Goal: Task Accomplishment & Management: Complete application form

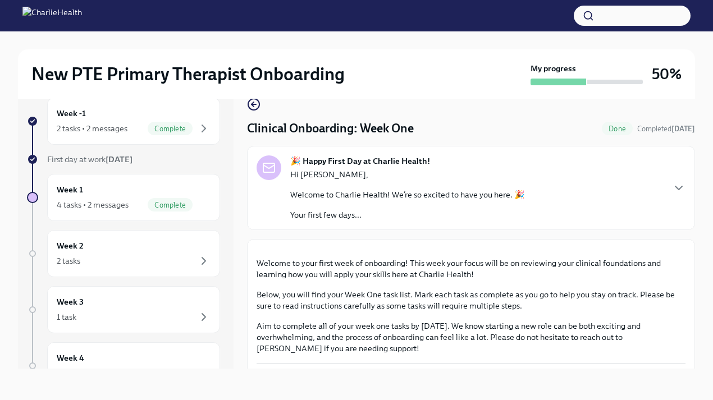
scroll to position [703, 0]
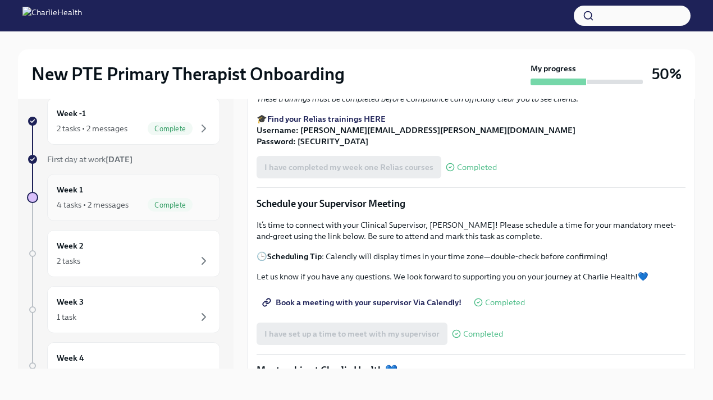
click at [194, 180] on div "Week 1 4 tasks • 2 messages Complete" at bounding box center [133, 197] width 173 height 47
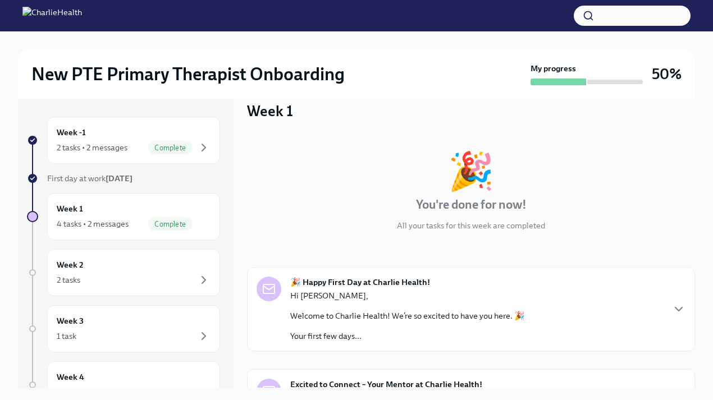
scroll to position [50, 0]
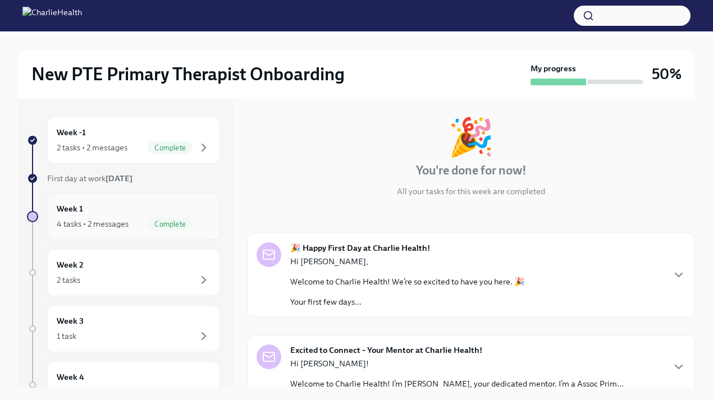
click at [155, 211] on div "Week 1 4 tasks • 2 messages Complete" at bounding box center [134, 217] width 154 height 28
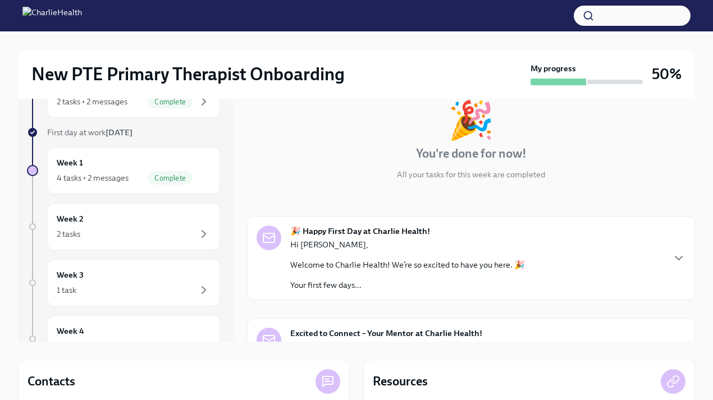
scroll to position [19, 0]
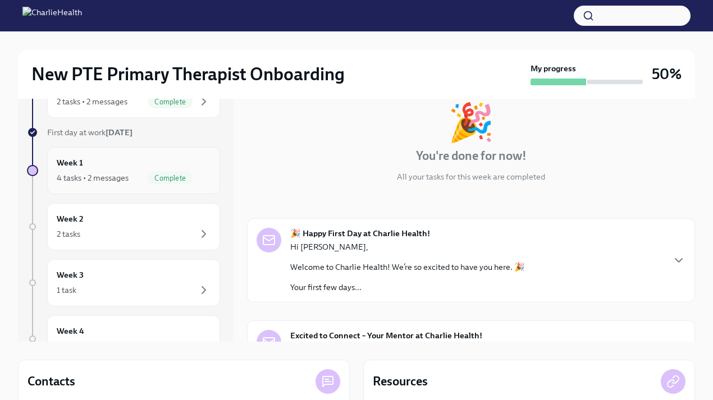
click at [83, 171] on div "4 tasks • 2 messages Complete" at bounding box center [134, 177] width 154 height 13
click at [135, 184] on div "4 tasks • 2 messages Complete" at bounding box center [134, 177] width 154 height 13
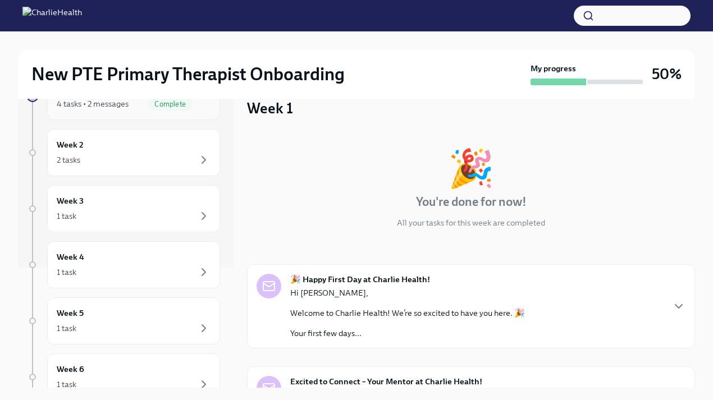
scroll to position [111, 0]
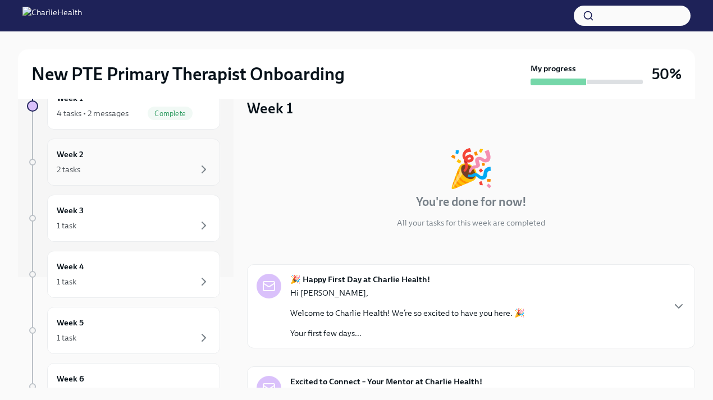
click at [142, 160] on div "Week 2 2 tasks" at bounding box center [134, 162] width 154 height 28
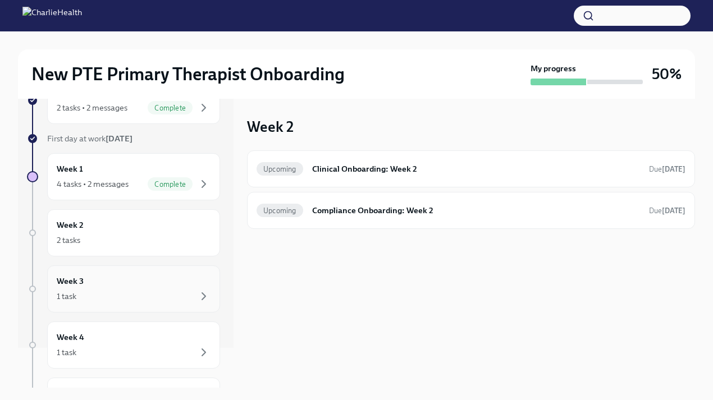
scroll to position [44, 0]
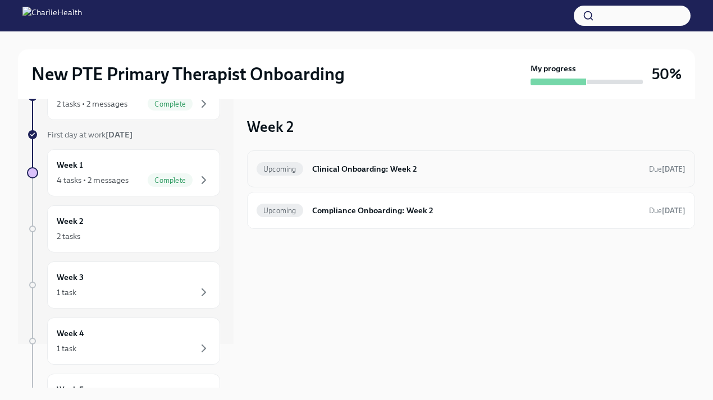
click at [373, 170] on h6 "Clinical Onboarding: Week 2" at bounding box center [476, 169] width 328 height 12
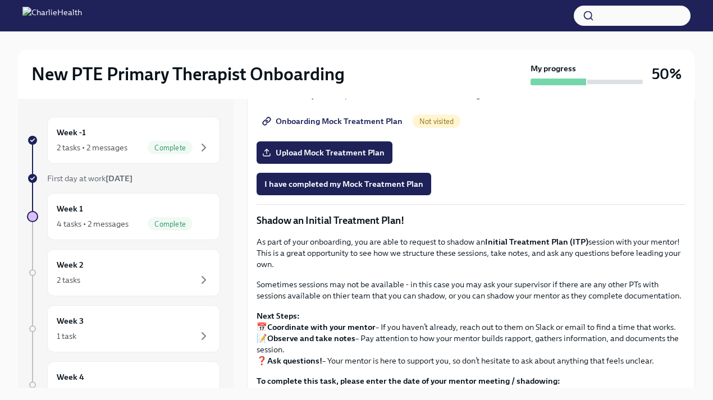
scroll to position [802, 0]
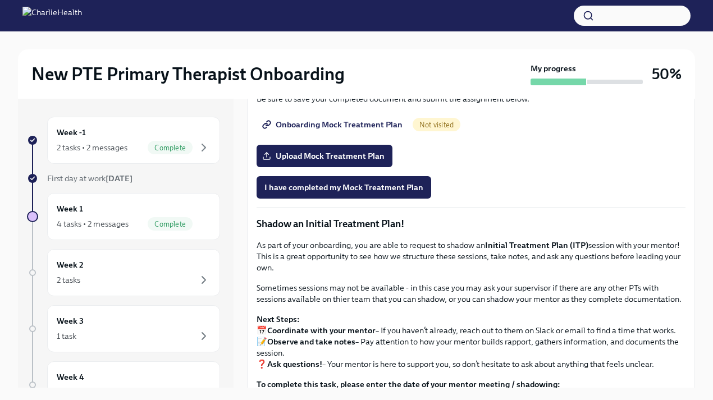
click at [470, 104] on div "This exercise will help you become familiar with locating client information in…" at bounding box center [471, 52] width 429 height 106
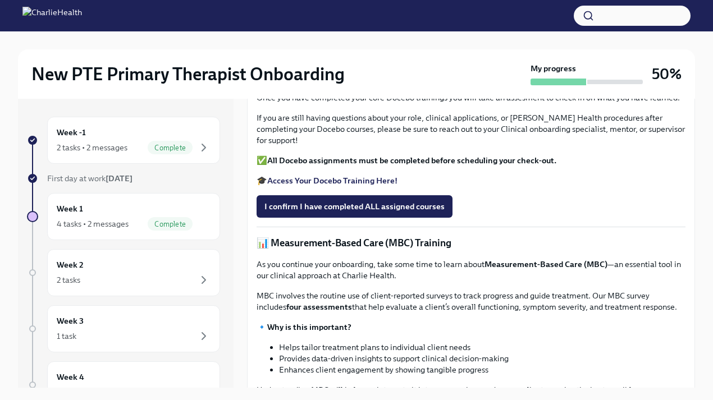
scroll to position [298, 0]
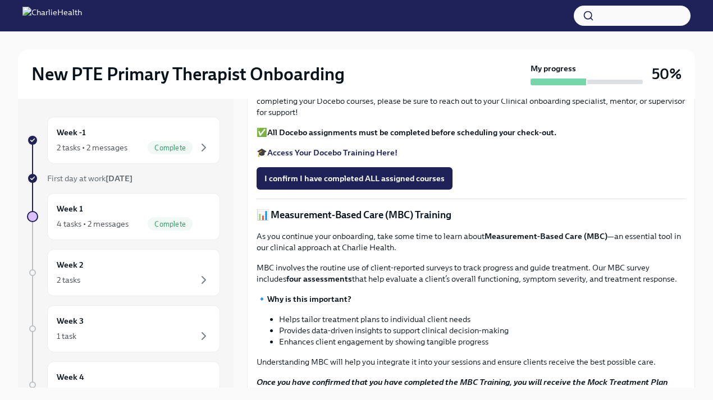
click at [319, 158] on strong "Access Your Docebo Training Here!" at bounding box center [332, 153] width 130 height 10
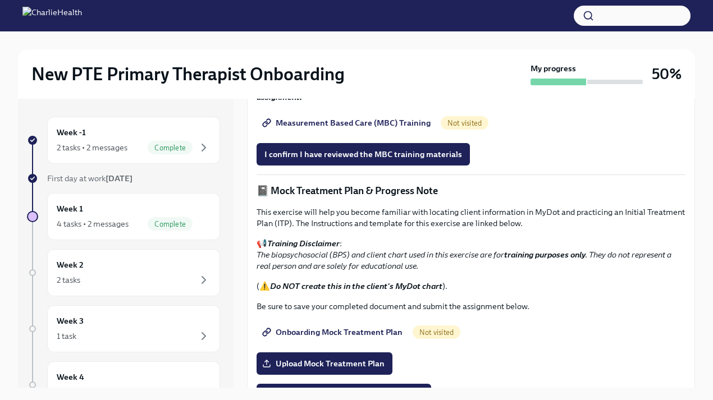
scroll to position [593, 0]
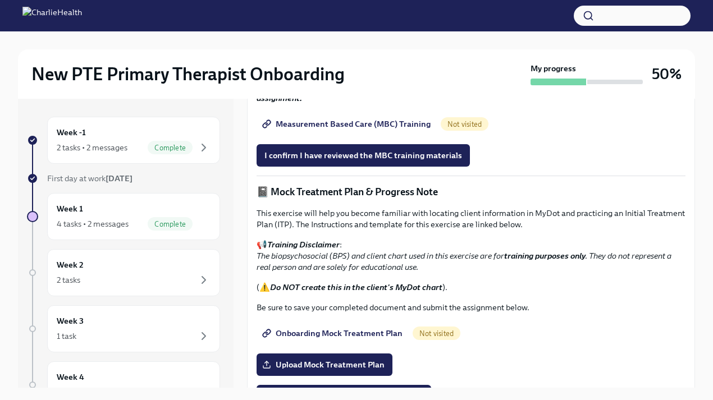
click at [350, 130] on span "Measurement Based Care (MBC) Training" at bounding box center [348, 124] width 166 height 11
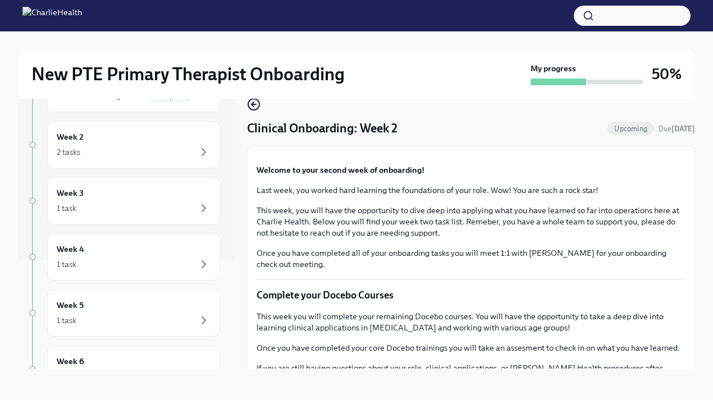
scroll to position [0, 0]
